Goal: Connect with others: Connect with other users

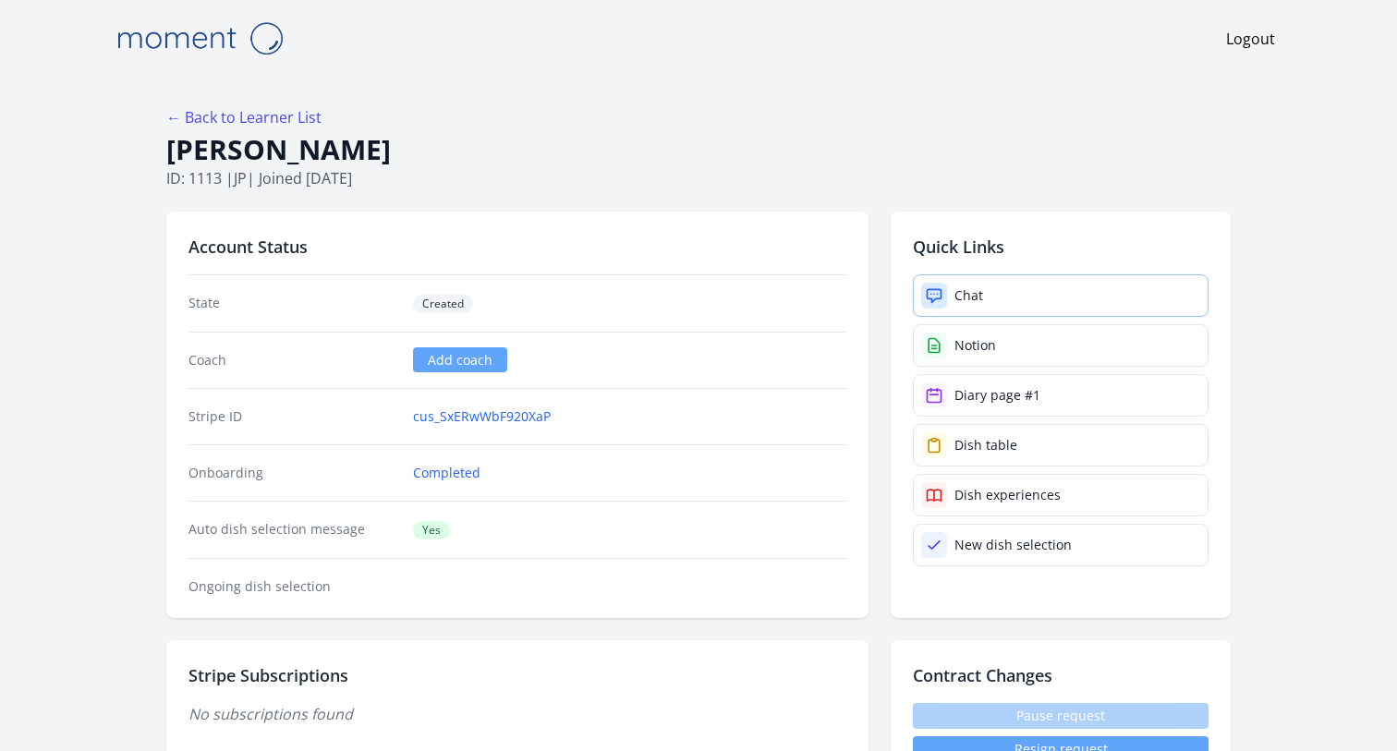
click at [1022, 294] on link "Chat" at bounding box center [1061, 295] width 296 height 42
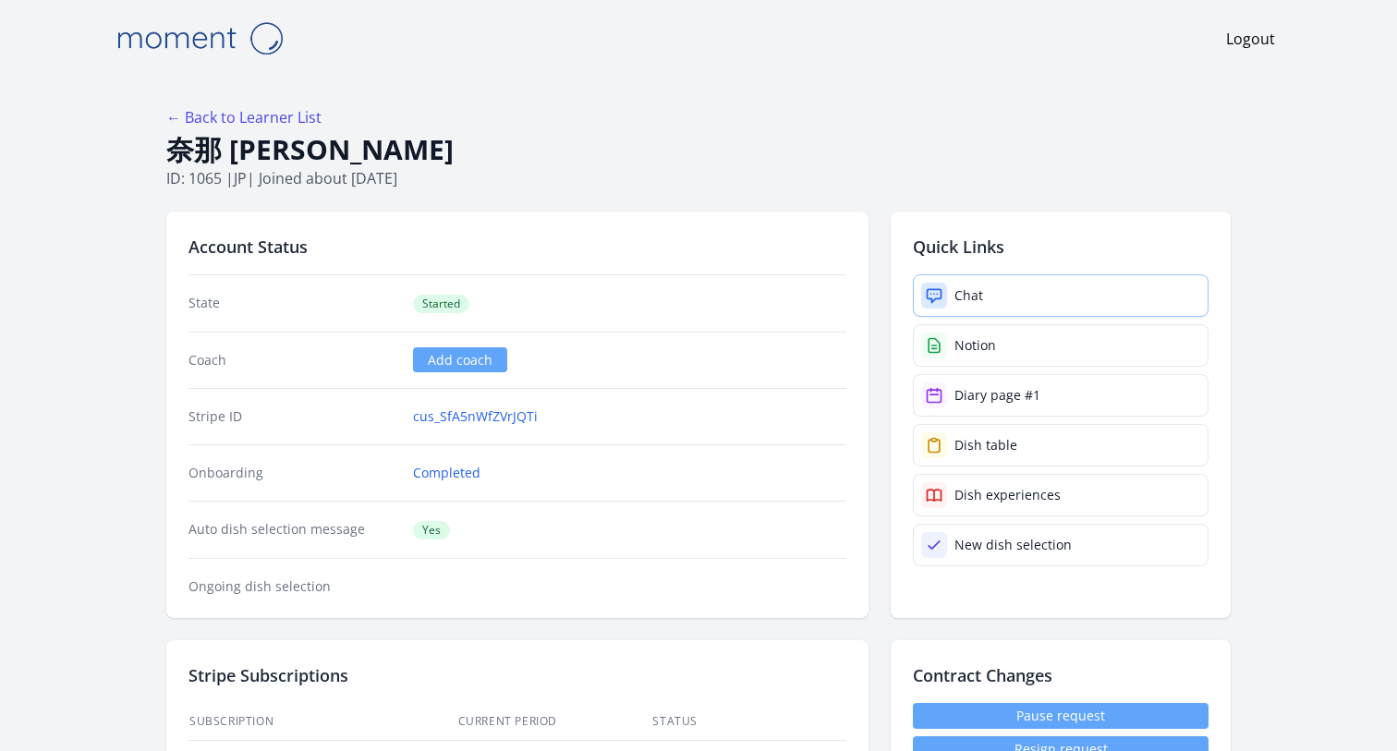
click at [990, 291] on link "Chat" at bounding box center [1061, 295] width 296 height 42
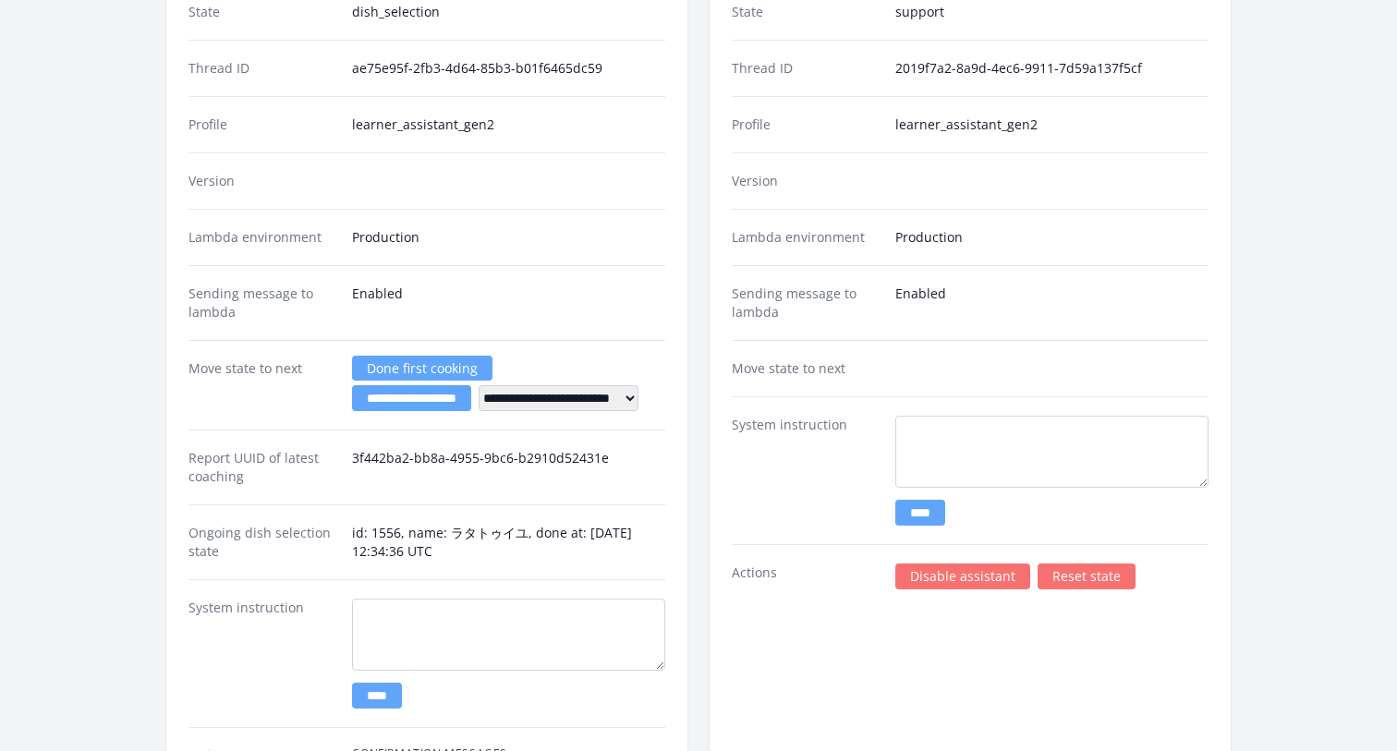
scroll to position [2406, 0]
